Goal: Obtain resource: Obtain resource

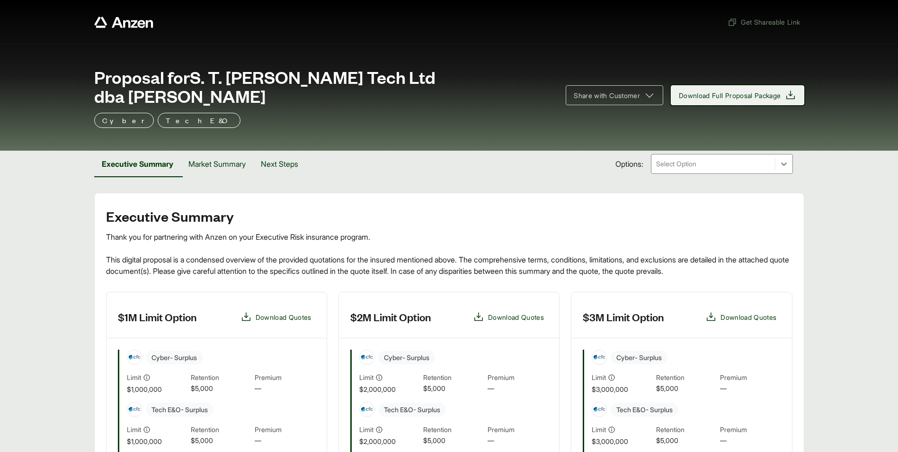
click at [788, 89] on icon at bounding box center [790, 94] width 11 height 11
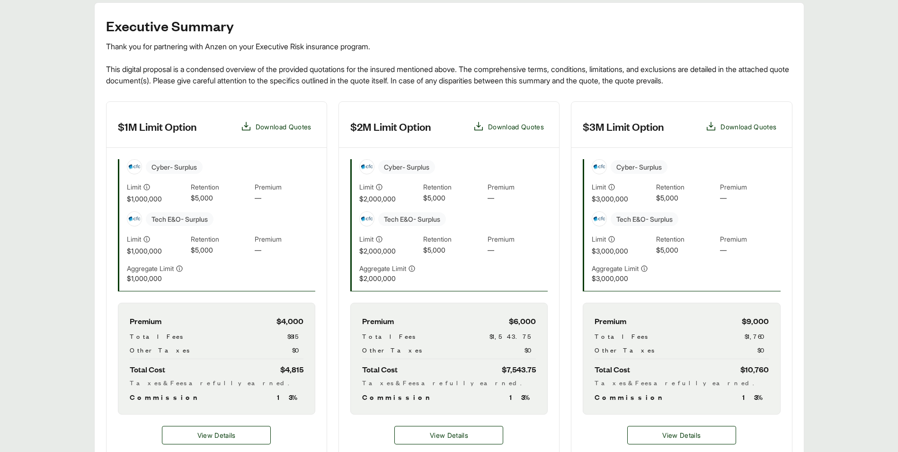
scroll to position [237, 0]
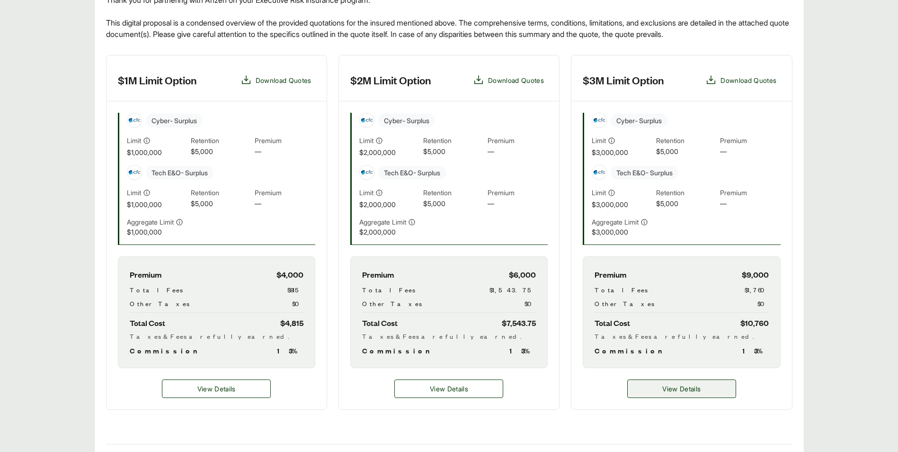
click at [689, 383] on span "View Details" at bounding box center [681, 388] width 38 height 10
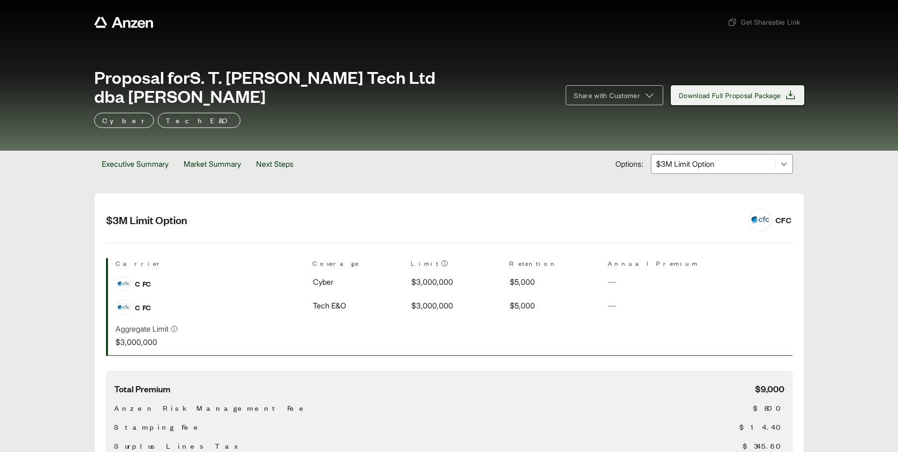
click at [738, 90] on span "Download Full Proposal Package" at bounding box center [730, 95] width 102 height 10
click at [666, 158] on div at bounding box center [713, 163] width 116 height 11
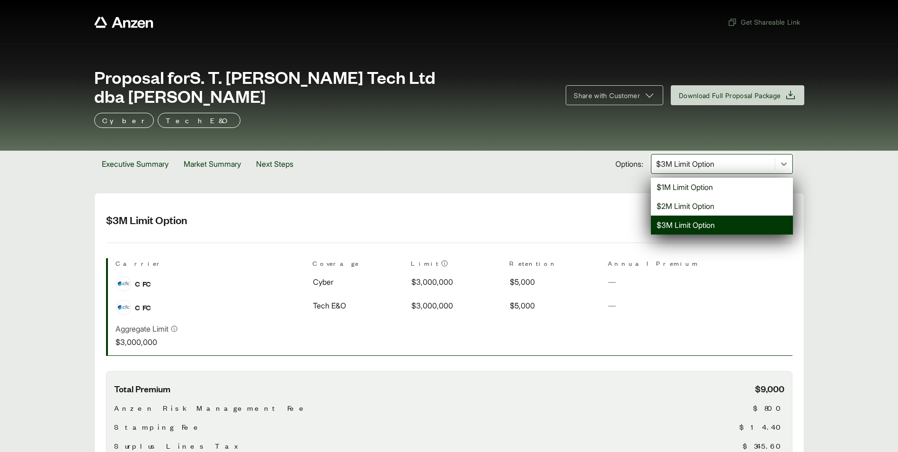
click at [678, 215] on div "$3M Limit Option" at bounding box center [722, 224] width 142 height 19
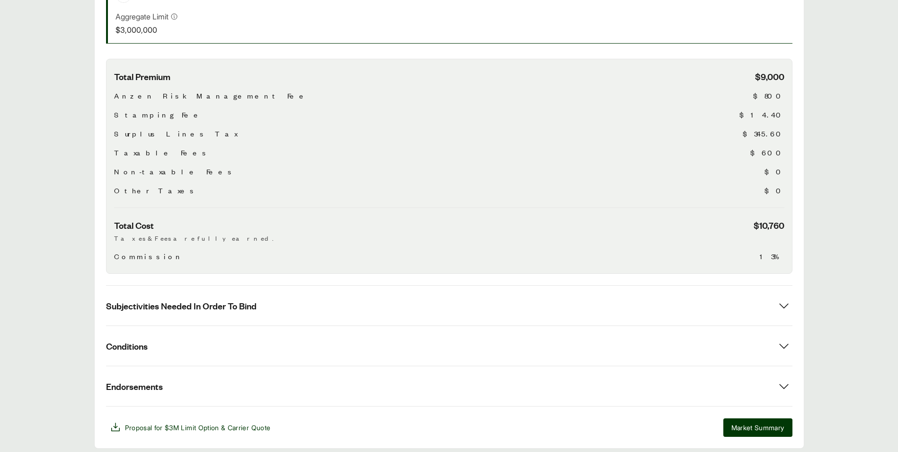
scroll to position [329, 0]
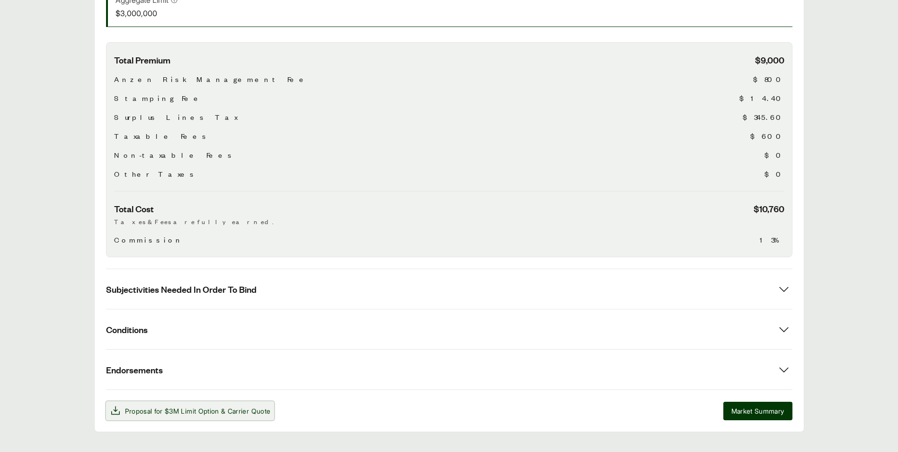
click at [208, 407] on span "$3M Limit Option" at bounding box center [192, 411] width 54 height 8
